Goal: Task Accomplishment & Management: Manage account settings

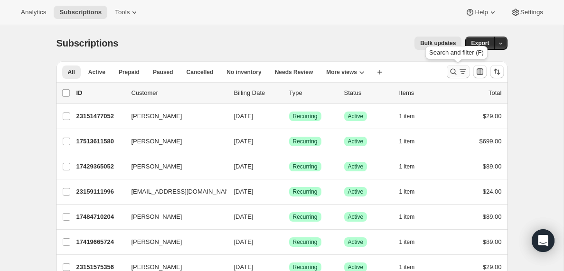
click at [460, 75] on icon "Search and filter results" at bounding box center [462, 71] width 9 height 9
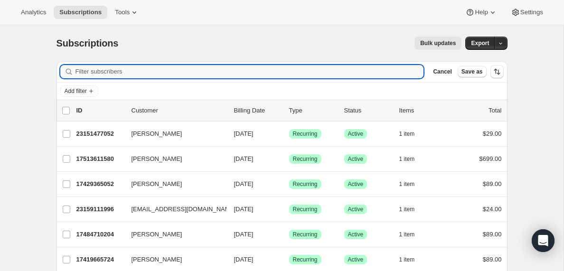
click at [119, 68] on input "Filter subscribers" at bounding box center [250, 71] width 349 height 13
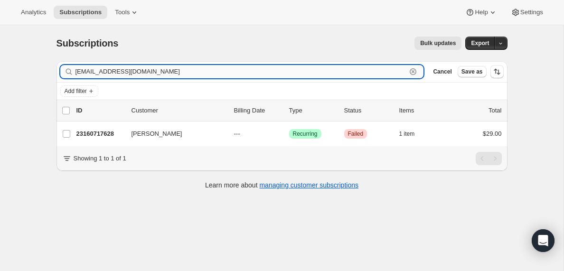
click at [165, 70] on input "[EMAIL_ADDRESS][DOMAIN_NAME]" at bounding box center [241, 71] width 331 height 13
paste input "in.fowlerit"
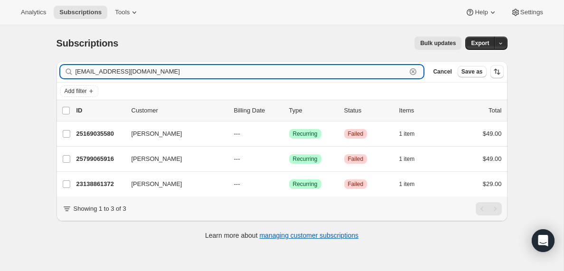
click at [157, 73] on input "[EMAIL_ADDRESS][DOMAIN_NAME]" at bounding box center [241, 71] width 331 height 13
paste input "tryhimandsee3.7"
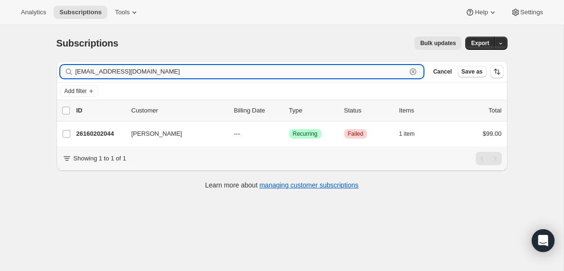
click at [131, 71] on input "[EMAIL_ADDRESS][DOMAIN_NAME]" at bounding box center [241, 71] width 331 height 13
paste input "info@bedrocksarasota"
click at [180, 77] on input "[EMAIL_ADDRESS][DOMAIN_NAME]" at bounding box center [241, 71] width 331 height 13
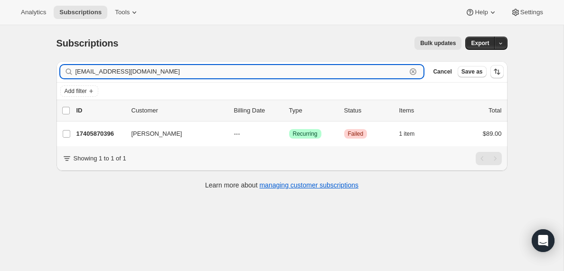
click at [180, 77] on input "[EMAIL_ADDRESS][DOMAIN_NAME]" at bounding box center [241, 71] width 331 height 13
paste input "[EMAIL_ADDRESS][DOMAIN_NAME]"
click at [158, 71] on input "[EMAIL_ADDRESS][DOMAIN_NAME]" at bounding box center [241, 71] width 331 height 13
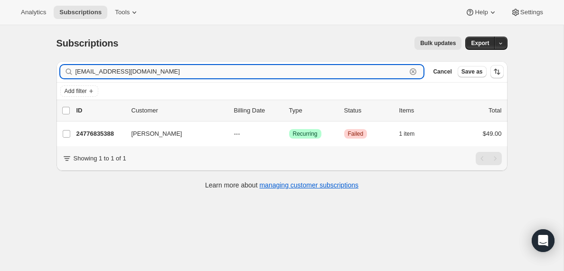
click at [158, 71] on input "[EMAIL_ADDRESS][DOMAIN_NAME]" at bounding box center [241, 71] width 331 height 13
paste input "[EMAIL_ADDRESS][DOMAIN_NAME]"
click at [128, 69] on input "[EMAIL_ADDRESS][DOMAIN_NAME]" at bounding box center [241, 71] width 331 height 13
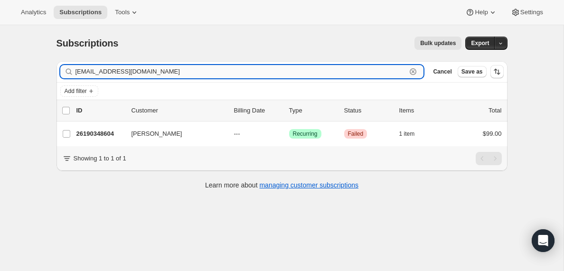
click at [128, 69] on input "[EMAIL_ADDRESS][DOMAIN_NAME]" at bounding box center [241, 71] width 331 height 13
paste input "michaelkufa2"
click at [153, 75] on input "[EMAIL_ADDRESS][DOMAIN_NAME]" at bounding box center [241, 71] width 331 height 13
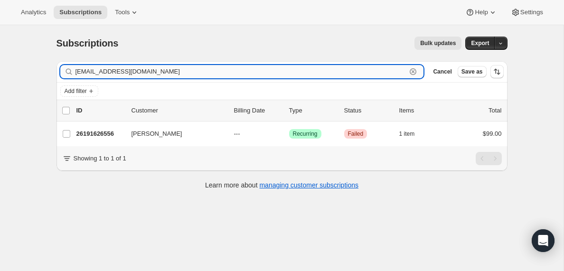
click at [153, 75] on input "[EMAIL_ADDRESS][DOMAIN_NAME]" at bounding box center [241, 71] width 331 height 13
paste input "[EMAIL_ADDRESS]"
click at [133, 70] on input "[EMAIL_ADDRESS][DOMAIN_NAME]" at bounding box center [241, 71] width 331 height 13
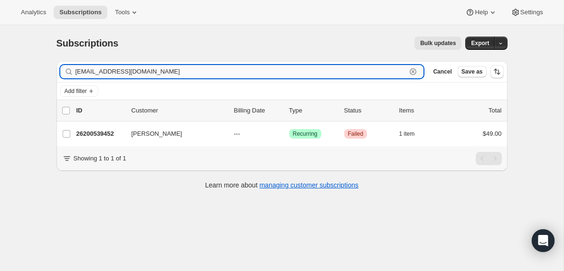
click at [133, 70] on input "[EMAIL_ADDRESS][DOMAIN_NAME]" at bounding box center [241, 71] width 331 height 13
paste input "[EMAIL_ADDRESS][DOMAIN_NAME]"
click at [123, 73] on input "[EMAIL_ADDRESS][DOMAIN_NAME]" at bounding box center [241, 71] width 331 height 13
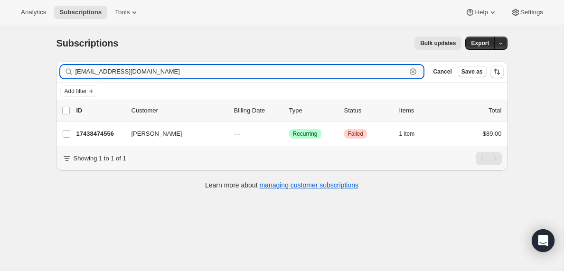
click at [123, 73] on input "[EMAIL_ADDRESS][DOMAIN_NAME]" at bounding box center [241, 71] width 331 height 13
paste input "[EMAIL_ADDRESS][DOMAIN_NAME]"
click at [133, 71] on input "[EMAIL_ADDRESS][DOMAIN_NAME]" at bounding box center [241, 71] width 331 height 13
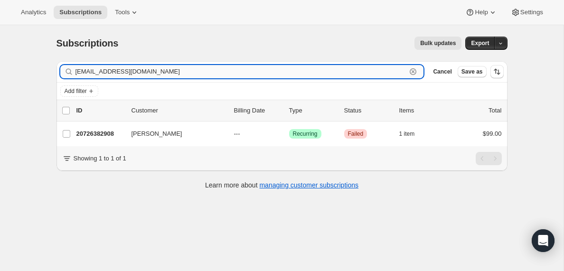
paste input "[EMAIL_ADDRESS]"
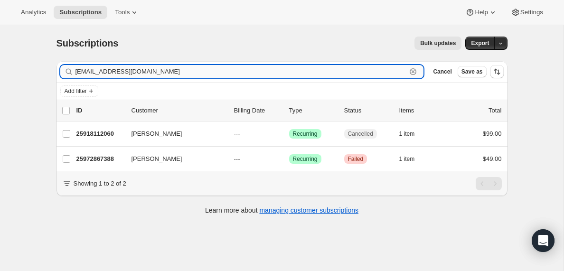
click at [126, 71] on input "[EMAIL_ADDRESS][DOMAIN_NAME]" at bounding box center [241, 71] width 331 height 13
paste input "[PERSON_NAME][EMAIL_ADDRESS][PERSON_NAME][DOMAIN_NAME]"
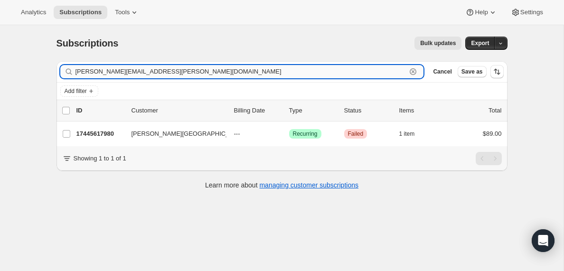
click at [161, 67] on input "[PERSON_NAME][EMAIL_ADDRESS][PERSON_NAME][DOMAIN_NAME]" at bounding box center [241, 71] width 331 height 13
paste input "[PERSON_NAME].[PERSON_NAME]@use.salvationarmy"
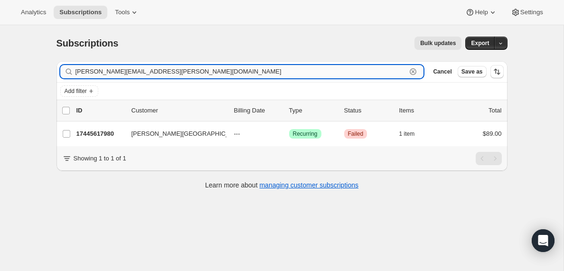
type input "[PERSON_NAME][EMAIL_ADDRESS][PERSON_NAME][DOMAIN_NAME]"
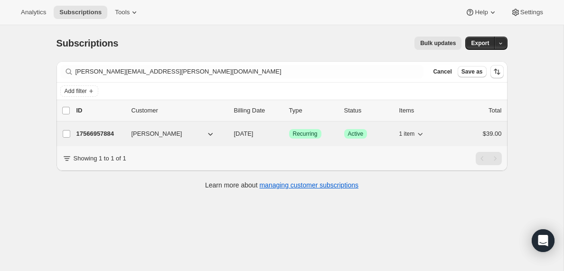
click at [109, 134] on p "17566957884" at bounding box center [99, 133] width 47 height 9
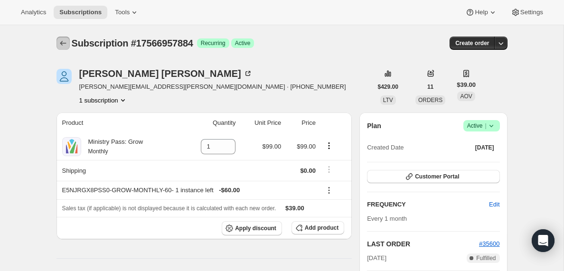
click at [64, 41] on icon "Subscriptions" at bounding box center [62, 42] width 9 height 9
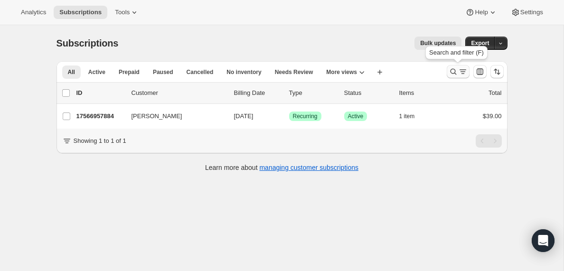
click at [461, 73] on icon "Search and filter results" at bounding box center [462, 71] width 9 height 9
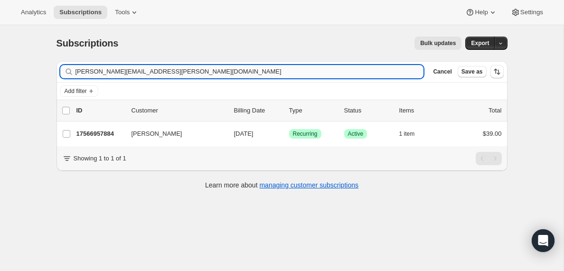
click at [156, 71] on input "[PERSON_NAME][EMAIL_ADDRESS][PERSON_NAME][DOMAIN_NAME]" at bounding box center [250, 71] width 349 height 13
click at [136, 71] on input "[EMAIL_ADDRESS][DOMAIN_NAME]" at bounding box center [241, 71] width 331 height 13
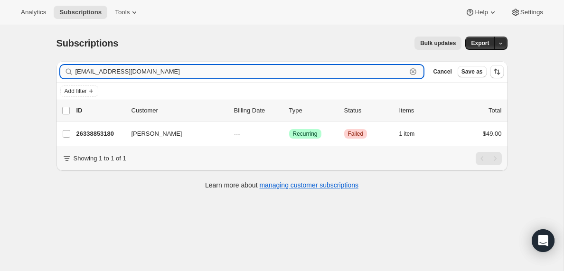
click at [136, 71] on input "[EMAIL_ADDRESS][DOMAIN_NAME]" at bounding box center [241, 71] width 331 height 13
paste input "azerc-s@sidebyside1"
click at [150, 73] on input "[EMAIL_ADDRESS][DOMAIN_NAME]" at bounding box center [241, 71] width 331 height 13
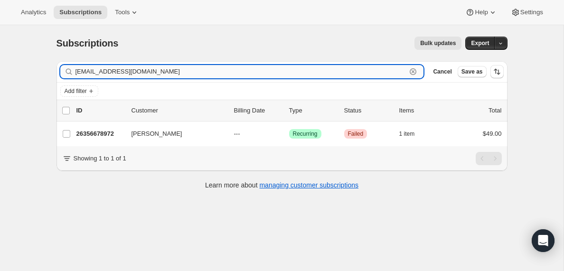
click at [150, 73] on input "[EMAIL_ADDRESS][DOMAIN_NAME]" at bounding box center [241, 71] width 331 height 13
paste input "[EMAIL_ADDRESS]"
click at [142, 73] on input "[EMAIL_ADDRESS][DOMAIN_NAME]" at bounding box center [241, 71] width 331 height 13
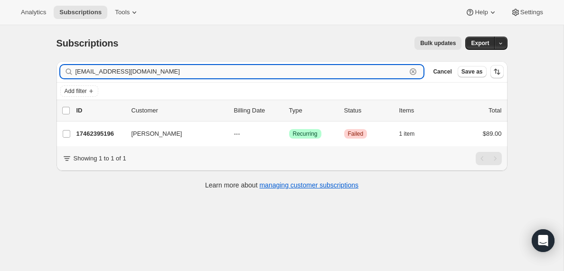
click at [142, 73] on input "[EMAIL_ADDRESS][DOMAIN_NAME]" at bounding box center [241, 71] width 331 height 13
paste input "a.kalo@ljresolution"
click at [156, 73] on input "[EMAIL_ADDRESS][DOMAIN_NAME]" at bounding box center [241, 71] width 331 height 13
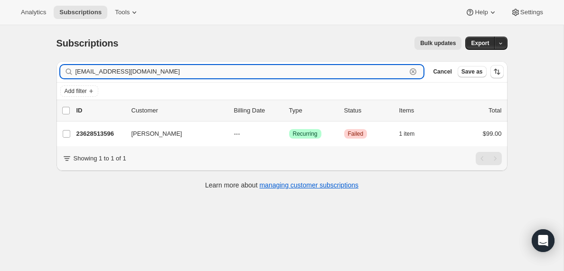
click at [156, 73] on input "[EMAIL_ADDRESS][DOMAIN_NAME]" at bounding box center [241, 71] width 331 height 13
paste input "[EMAIL_ADDRESS]"
click at [136, 71] on input "[PERSON_NAME][EMAIL_ADDRESS][DOMAIN_NAME]" at bounding box center [241, 71] width 331 height 13
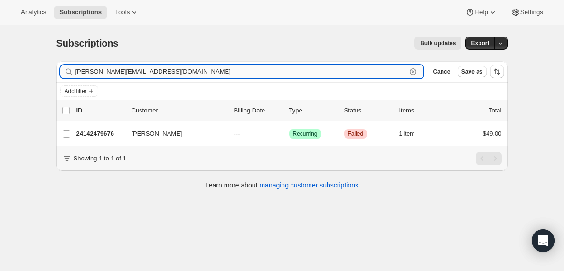
click at [136, 71] on input "[PERSON_NAME][EMAIL_ADDRESS][DOMAIN_NAME]" at bounding box center [241, 71] width 331 height 13
paste input "[EMAIL_ADDRESS]"
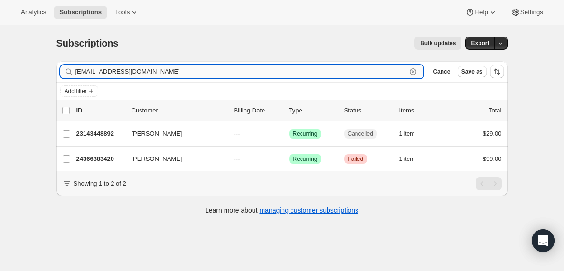
click at [120, 68] on input "[EMAIL_ADDRESS][DOMAIN_NAME]" at bounding box center [241, 71] width 331 height 13
paste input "[EMAIL_ADDRESS]"
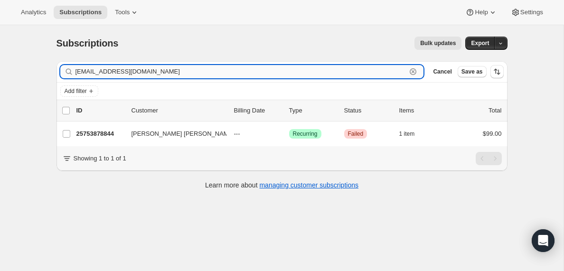
click at [151, 75] on input "[EMAIL_ADDRESS][DOMAIN_NAME]" at bounding box center [241, 71] width 331 height 13
paste input "deliverancelifechurch"
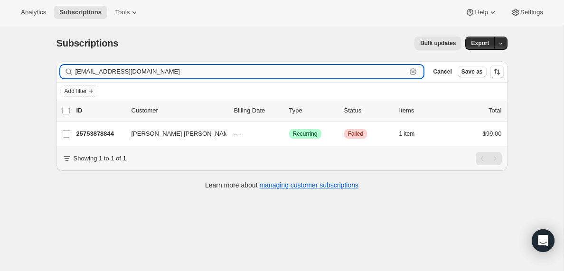
type input "[EMAIL_ADDRESS][DOMAIN_NAME]"
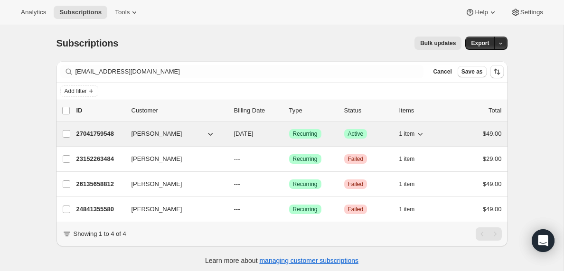
click at [95, 131] on p "27041759548" at bounding box center [99, 133] width 47 height 9
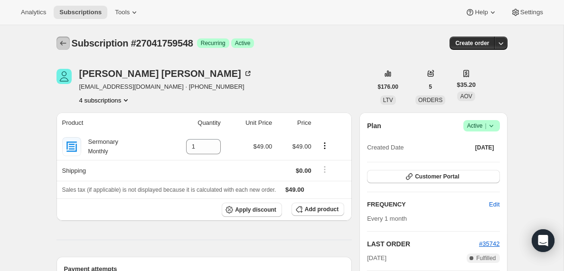
click at [61, 44] on icon "Subscriptions" at bounding box center [62, 42] width 9 height 9
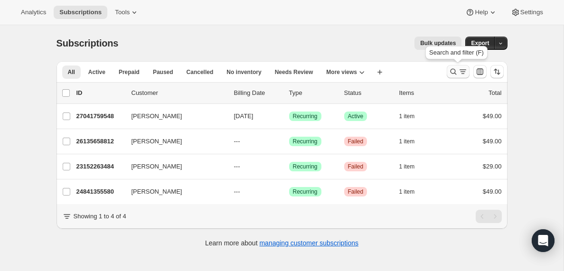
click at [458, 70] on icon "Search and filter results" at bounding box center [462, 71] width 9 height 9
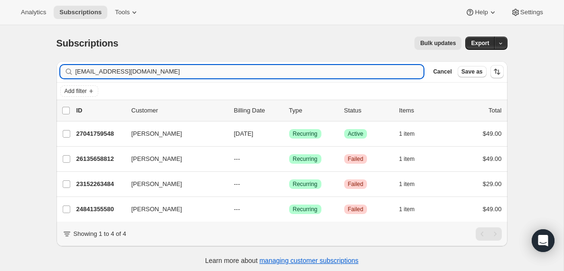
click at [134, 70] on input "[EMAIL_ADDRESS][DOMAIN_NAME]" at bounding box center [250, 71] width 349 height 13
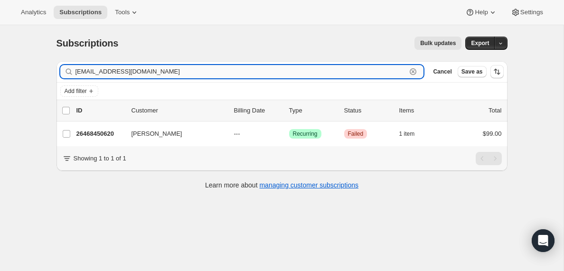
click at [132, 69] on input "[EMAIL_ADDRESS][DOMAIN_NAME]" at bounding box center [241, 71] width 331 height 13
paste input "afistfull18"
click at [124, 75] on input "[EMAIL_ADDRESS][DOMAIN_NAME]" at bounding box center [241, 71] width 331 height 13
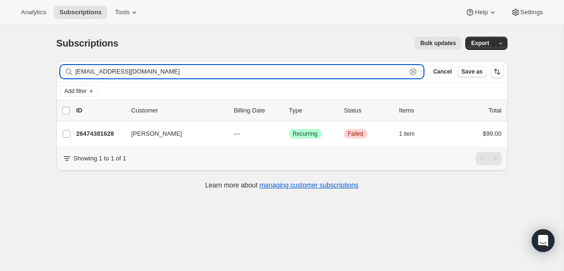
click at [124, 75] on input "[EMAIL_ADDRESS][DOMAIN_NAME]" at bounding box center [241, 71] width 331 height 13
paste input "[DEMOGRAPHIC_DATA]"
click at [147, 71] on input "[EMAIL_ADDRESS][DOMAIN_NAME]" at bounding box center [241, 71] width 331 height 13
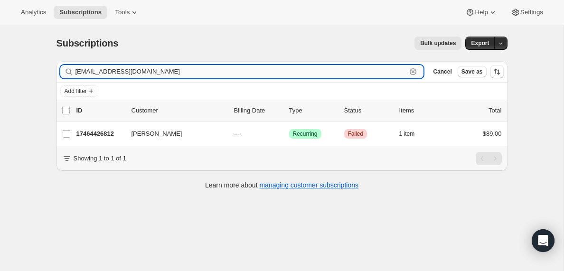
click at [147, 71] on input "[EMAIL_ADDRESS][DOMAIN_NAME]" at bounding box center [241, 71] width 331 height 13
paste input "kelvinlake@live"
click at [93, 72] on input "[EMAIL_ADDRESS][DOMAIN_NAME]" at bounding box center [241, 71] width 331 height 13
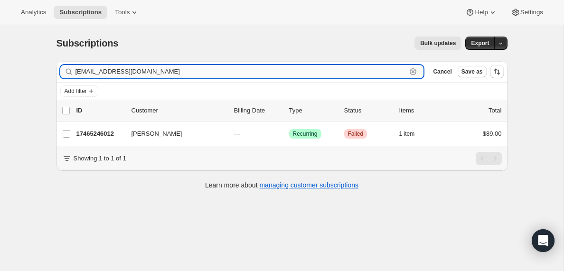
click at [93, 72] on input "[EMAIL_ADDRESS][DOMAIN_NAME]" at bounding box center [241, 71] width 331 height 13
paste input "[PERSON_NAME]"
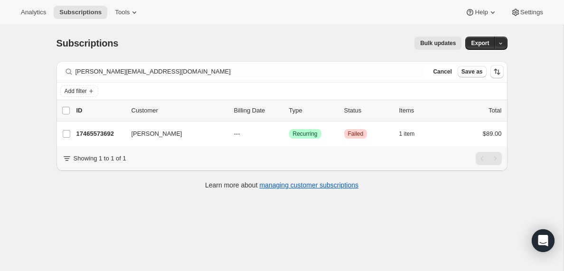
click at [202, 62] on div "Filter subscribers [PERSON_NAME][EMAIL_ADDRESS][DOMAIN_NAME] Clear Cancel Save …" at bounding box center [282, 71] width 451 height 21
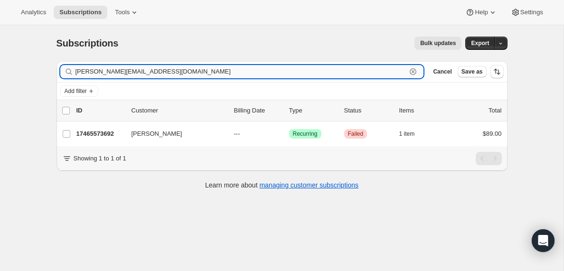
click at [194, 71] on input "[PERSON_NAME][EMAIL_ADDRESS][DOMAIN_NAME]" at bounding box center [241, 71] width 331 height 13
paste input "[PERSON_NAME][EMAIL_ADDRESS][PERSON_NAME]"
click at [173, 73] on input "[PERSON_NAME][EMAIL_ADDRESS][PERSON_NAME][DOMAIN_NAME]" at bounding box center [241, 71] width 331 height 13
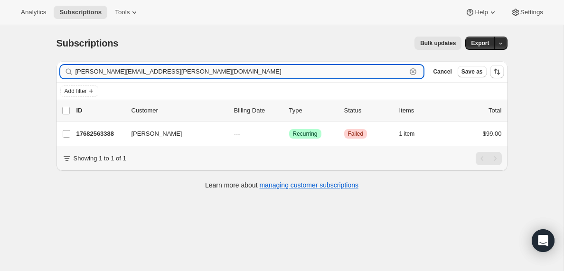
click at [173, 73] on input "[PERSON_NAME][EMAIL_ADDRESS][PERSON_NAME][DOMAIN_NAME]" at bounding box center [241, 71] width 331 height 13
paste input "[EMAIL_ADDRESS]"
click at [162, 72] on input "[EMAIL_ADDRESS][DOMAIN_NAME]" at bounding box center [241, 71] width 331 height 13
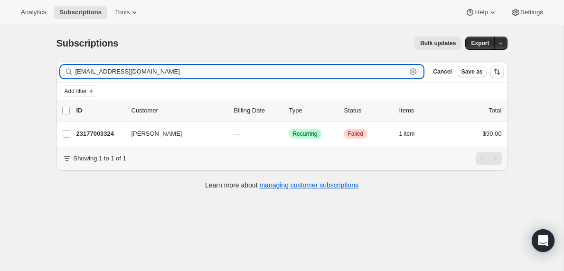
click at [162, 72] on input "[EMAIL_ADDRESS][DOMAIN_NAME]" at bounding box center [241, 71] width 331 height 13
paste input "[EMAIL_ADDRESS]"
click at [182, 70] on input "[EMAIL_ADDRESS][DOMAIN_NAME]" at bounding box center [241, 71] width 331 height 13
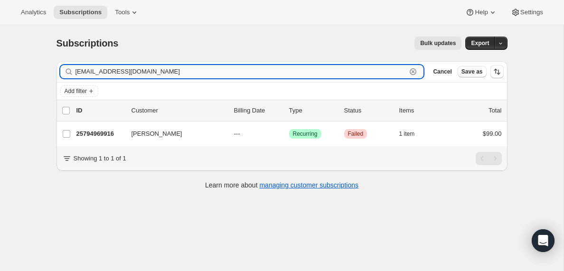
click at [182, 70] on input "[EMAIL_ADDRESS][DOMAIN_NAME]" at bounding box center [241, 71] width 331 height 13
paste input "[PERSON_NAME][EMAIL_ADDRESS][DOMAIN_NAME]"
type input "[PERSON_NAME][EMAIL_ADDRESS][DOMAIN_NAME]"
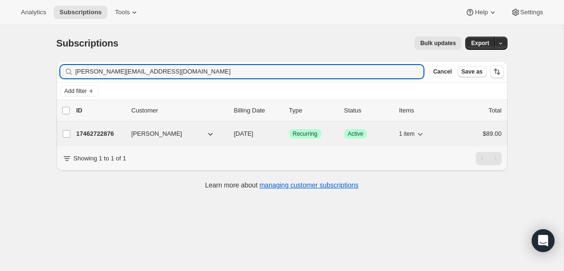
click at [103, 133] on p "17462722876" at bounding box center [99, 133] width 47 height 9
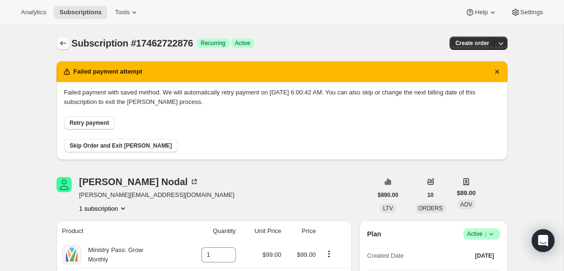
click at [63, 44] on icon "Subscriptions" at bounding box center [62, 42] width 9 height 9
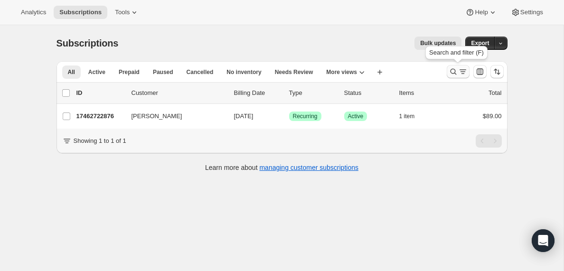
click at [456, 70] on icon "Search and filter results" at bounding box center [453, 71] width 9 height 9
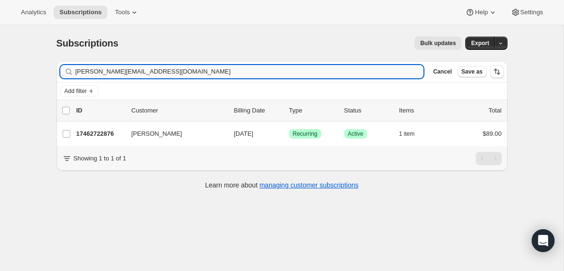
click at [130, 72] on input "[PERSON_NAME][EMAIL_ADDRESS][DOMAIN_NAME]" at bounding box center [250, 71] width 349 height 13
type input "[EMAIL_ADDRESS][DOMAIN_NAME]"
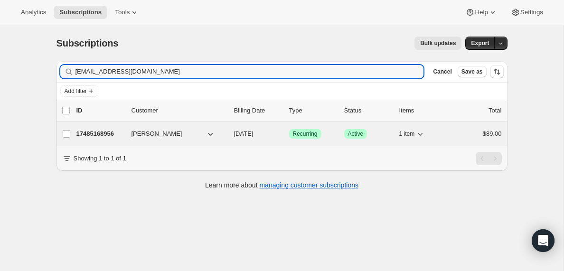
click at [104, 134] on p "17485168956" at bounding box center [99, 133] width 47 height 9
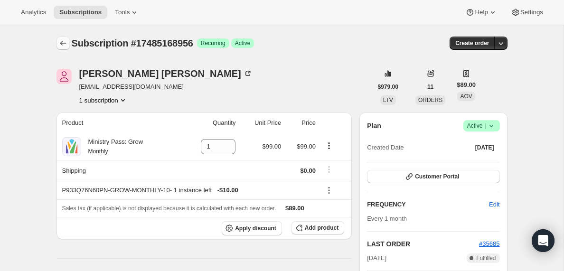
click at [63, 42] on icon "Subscriptions" at bounding box center [62, 42] width 9 height 9
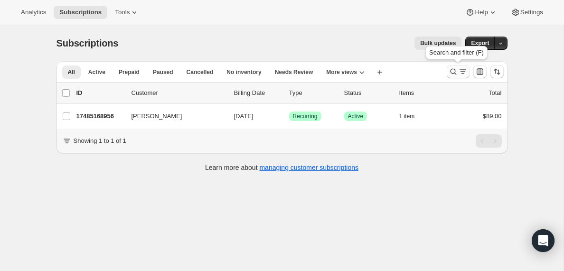
click at [452, 71] on icon "Search and filter results" at bounding box center [453, 71] width 9 height 9
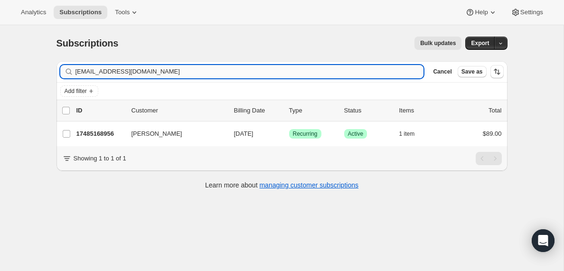
click at [150, 72] on input "[EMAIL_ADDRESS][DOMAIN_NAME]" at bounding box center [250, 71] width 349 height 13
type input "[EMAIL_ADDRESS][DOMAIN_NAME]"
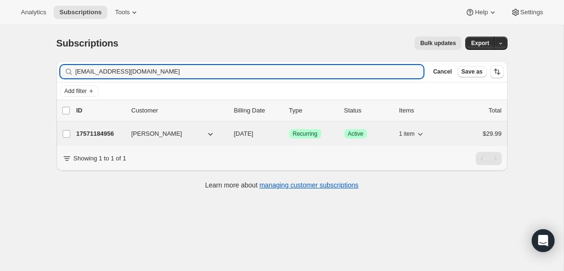
click at [88, 132] on p "17571184956" at bounding box center [99, 133] width 47 height 9
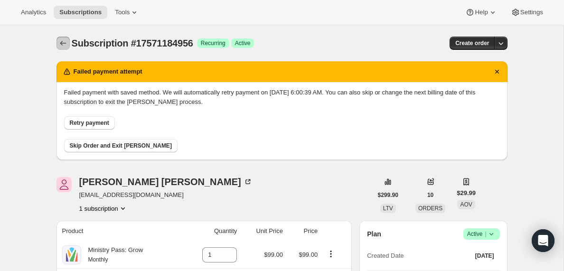
click at [60, 43] on icon "Subscriptions" at bounding box center [63, 43] width 6 height 5
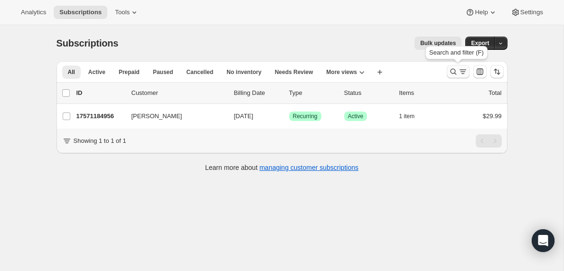
click at [458, 74] on icon "Search and filter results" at bounding box center [462, 71] width 9 height 9
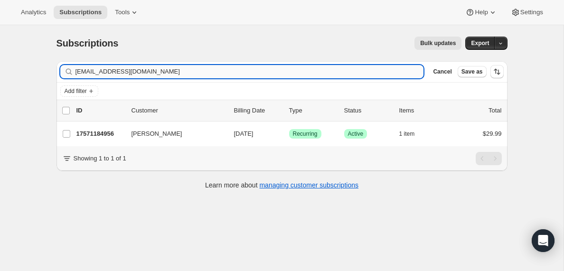
click at [103, 71] on input "[EMAIL_ADDRESS][DOMAIN_NAME]" at bounding box center [250, 71] width 349 height 13
type input "[PERSON_NAME][EMAIL_ADDRESS][DOMAIN_NAME]"
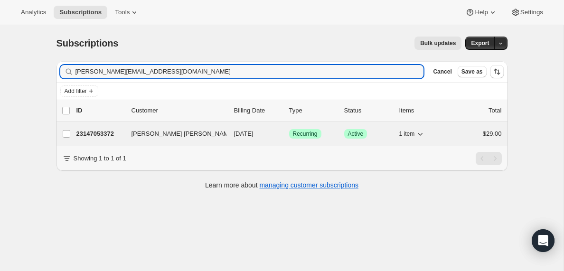
click at [101, 136] on p "23147053372" at bounding box center [99, 133] width 47 height 9
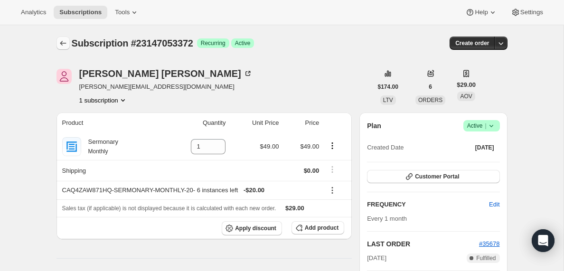
click at [62, 43] on icon "Subscriptions" at bounding box center [62, 42] width 9 height 9
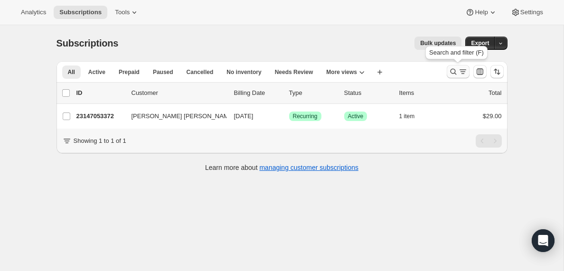
click at [461, 72] on icon "Search and filter results" at bounding box center [462, 71] width 9 height 9
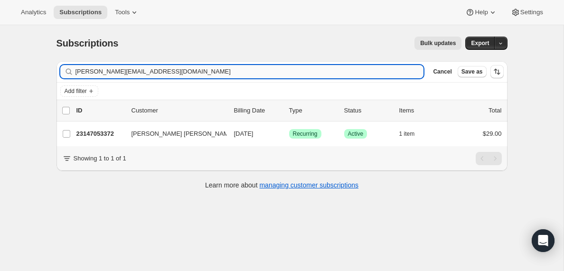
click at [145, 72] on input "[PERSON_NAME][EMAIL_ADDRESS][DOMAIN_NAME]" at bounding box center [250, 71] width 349 height 13
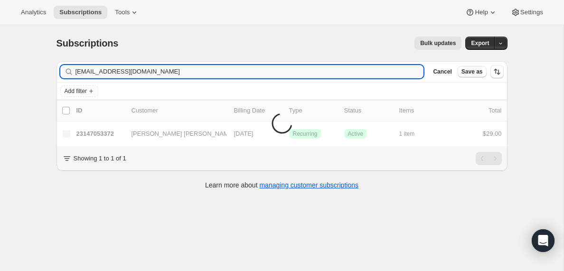
type input "[EMAIL_ADDRESS][DOMAIN_NAME]"
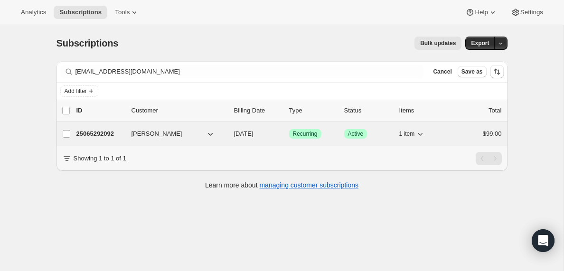
click at [104, 134] on p "25065292092" at bounding box center [99, 133] width 47 height 9
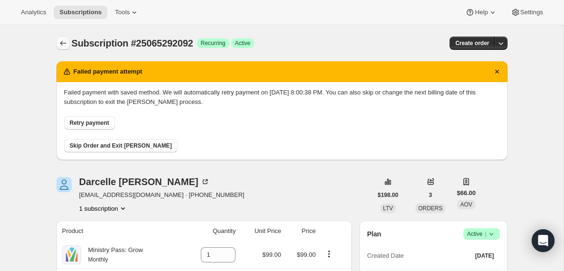
click at [61, 41] on icon "Subscriptions" at bounding box center [62, 42] width 9 height 9
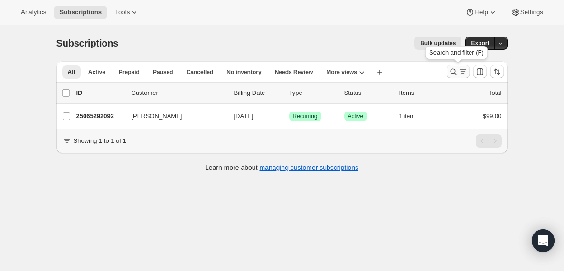
click at [459, 69] on icon "Search and filter results" at bounding box center [462, 71] width 9 height 9
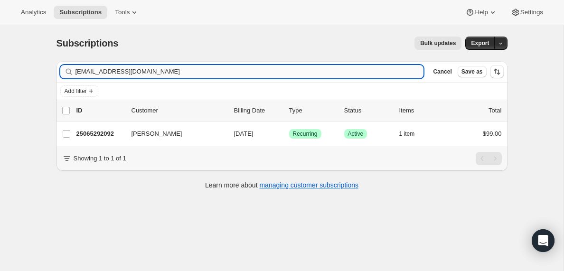
click at [125, 69] on input "[EMAIL_ADDRESS][DOMAIN_NAME]" at bounding box center [250, 71] width 349 height 13
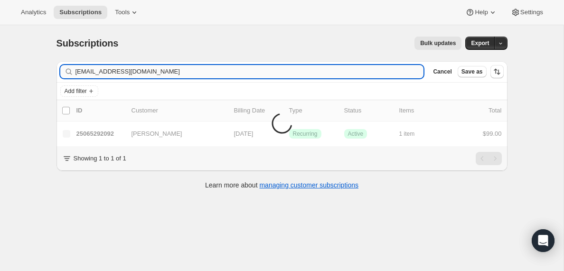
type input "[EMAIL_ADDRESS][DOMAIN_NAME]"
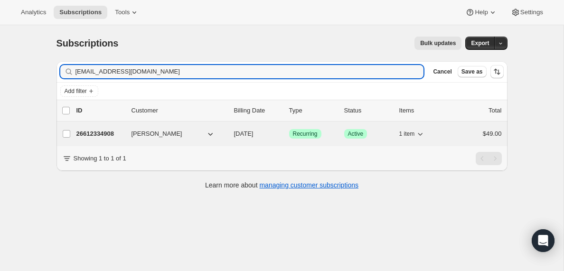
click at [98, 135] on p "26612334908" at bounding box center [99, 133] width 47 height 9
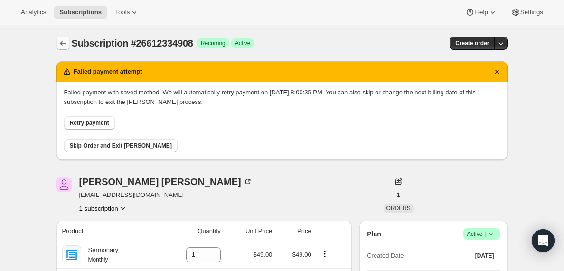
click at [61, 40] on icon "Subscriptions" at bounding box center [62, 42] width 9 height 9
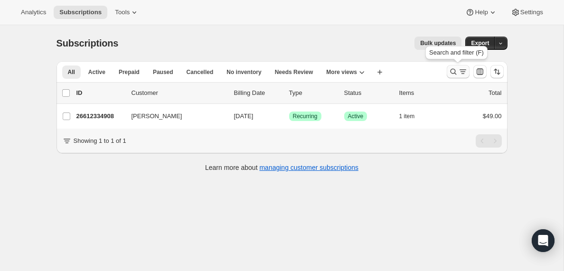
click at [459, 71] on icon "Search and filter results" at bounding box center [462, 71] width 9 height 9
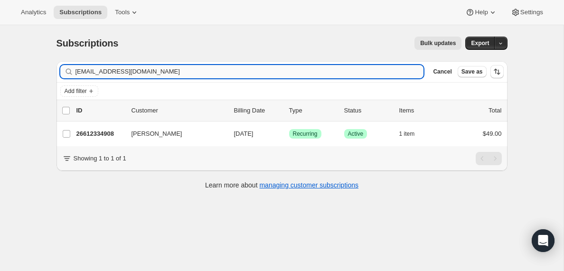
click at [149, 72] on input "[EMAIL_ADDRESS][DOMAIN_NAME]" at bounding box center [250, 71] width 349 height 13
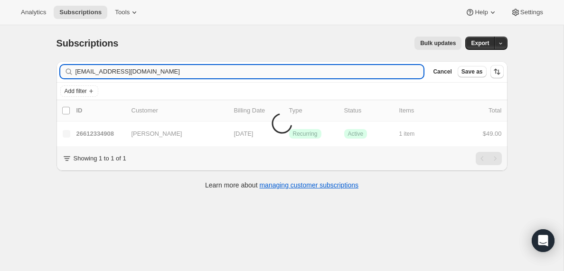
type input "[EMAIL_ADDRESS][DOMAIN_NAME]"
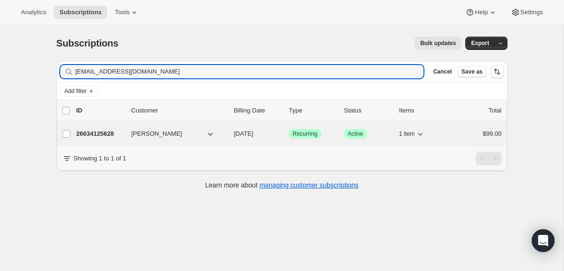
click at [94, 135] on p "26634125628" at bounding box center [99, 133] width 47 height 9
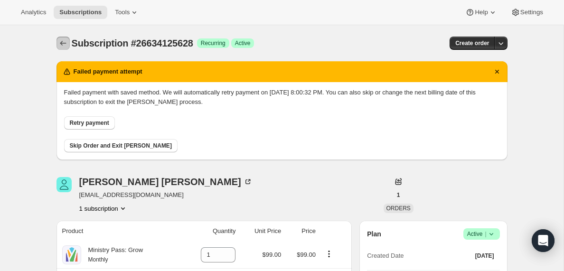
click at [62, 42] on icon "Subscriptions" at bounding box center [62, 42] width 9 height 9
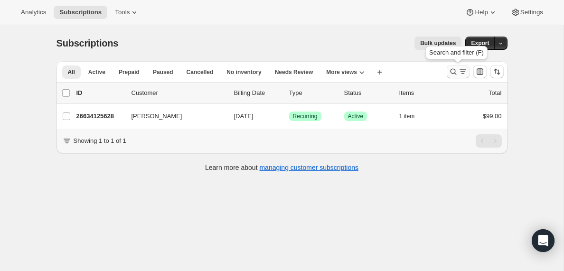
click at [459, 73] on icon "Search and filter results" at bounding box center [462, 71] width 9 height 9
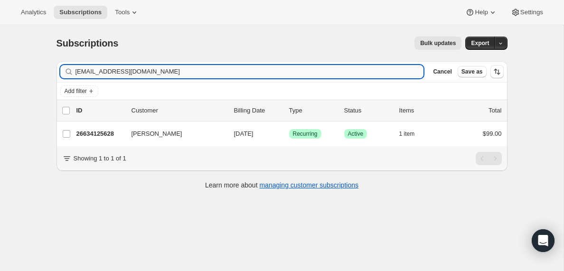
click at [161, 73] on input "[EMAIL_ADDRESS][DOMAIN_NAME]" at bounding box center [250, 71] width 349 height 13
type input "[EMAIL_ADDRESS][DOMAIN_NAME]"
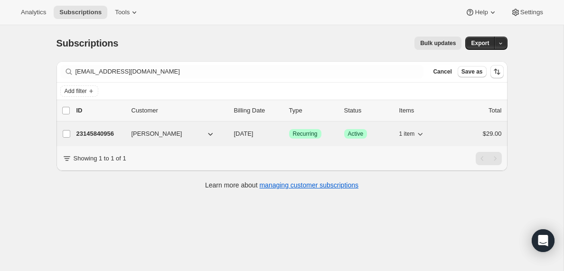
click at [96, 133] on p "23145840956" at bounding box center [99, 133] width 47 height 9
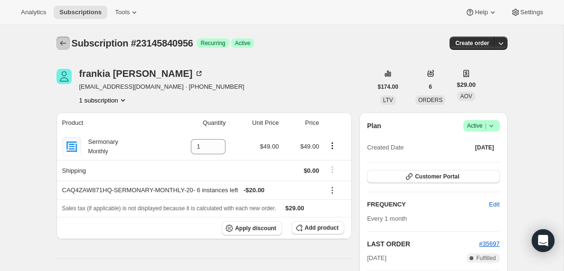
click at [61, 42] on icon "Subscriptions" at bounding box center [62, 42] width 9 height 9
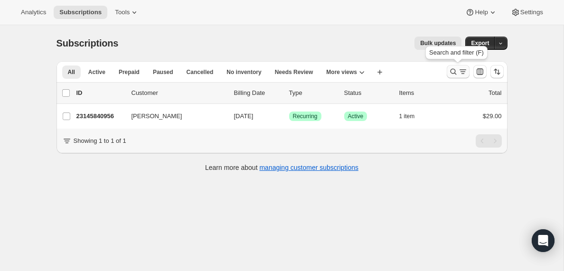
click at [461, 71] on icon "Search and filter results" at bounding box center [462, 71] width 9 height 9
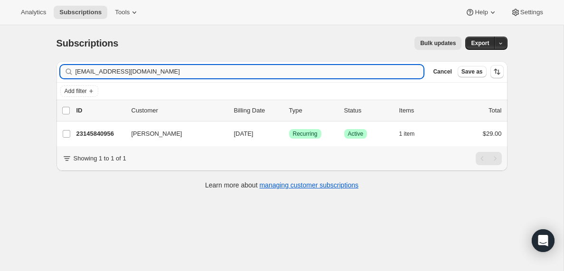
click at [189, 69] on input "[EMAIL_ADDRESS][DOMAIN_NAME]" at bounding box center [250, 71] width 349 height 13
type input "[EMAIL_ADDRESS][DOMAIN_NAME]"
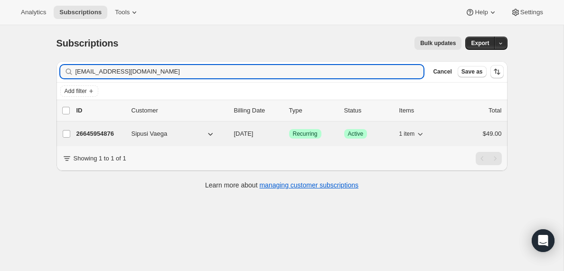
click at [95, 135] on p "26645954876" at bounding box center [99, 133] width 47 height 9
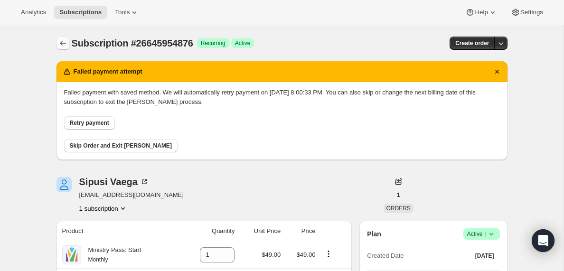
click at [61, 40] on icon "Subscriptions" at bounding box center [62, 42] width 9 height 9
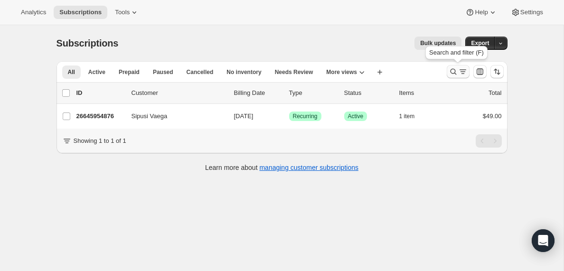
click at [458, 72] on icon "Search and filter results" at bounding box center [462, 71] width 9 height 9
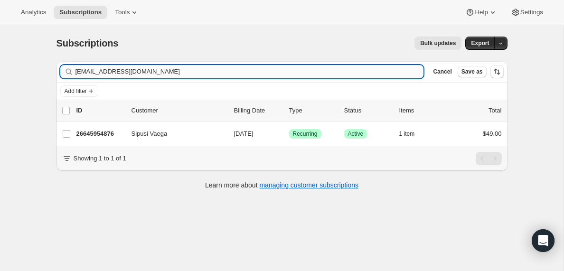
click at [148, 73] on input "[EMAIL_ADDRESS][DOMAIN_NAME]" at bounding box center [250, 71] width 349 height 13
type input "[EMAIL_ADDRESS][DOMAIN_NAME]"
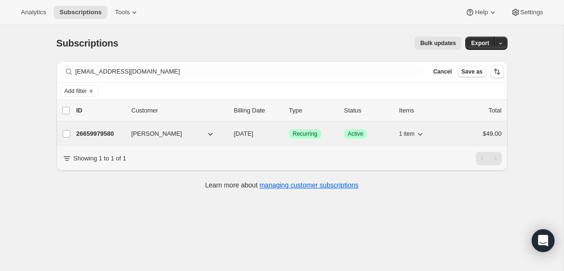
click at [108, 135] on p "26659979580" at bounding box center [99, 133] width 47 height 9
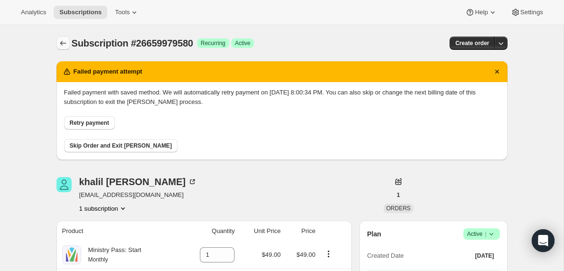
click at [63, 42] on icon "Subscriptions" at bounding box center [62, 42] width 9 height 9
